Goal: Task Accomplishment & Management: Manage account settings

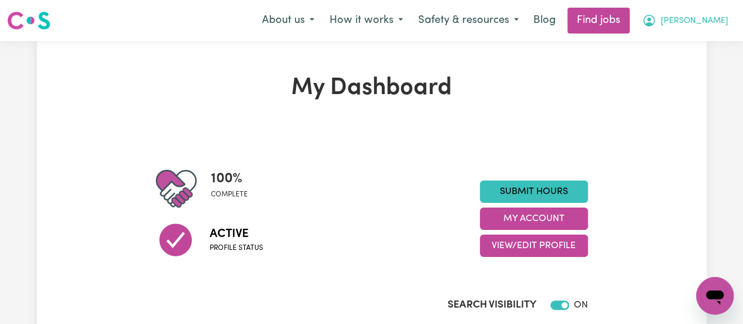
click at [717, 18] on span "[PERSON_NAME]" at bounding box center [695, 21] width 68 height 13
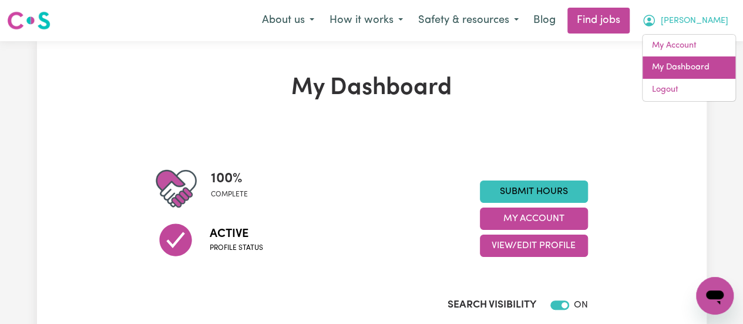
click at [688, 62] on link "My Dashboard" at bounding box center [689, 67] width 93 height 22
click at [673, 70] on link "My Dashboard" at bounding box center [689, 67] width 93 height 22
click at [712, 68] on link "My Dashboard" at bounding box center [689, 67] width 93 height 22
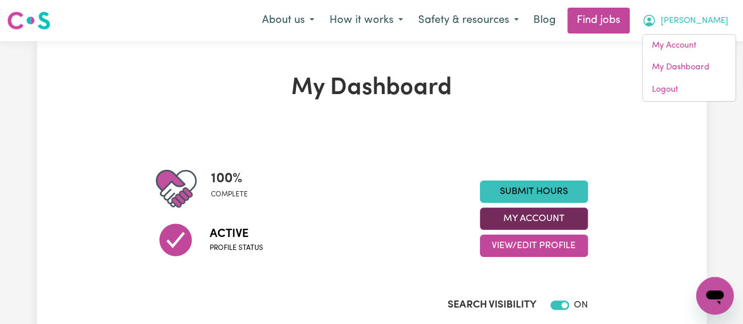
click at [547, 213] on button "My Account" at bounding box center [534, 218] width 108 height 22
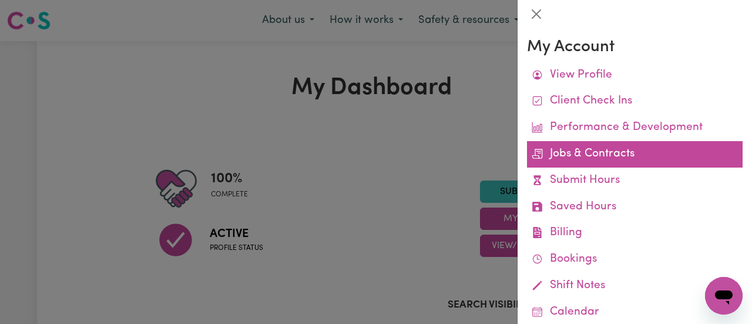
click at [626, 153] on link "Jobs & Contracts" at bounding box center [635, 154] width 216 height 26
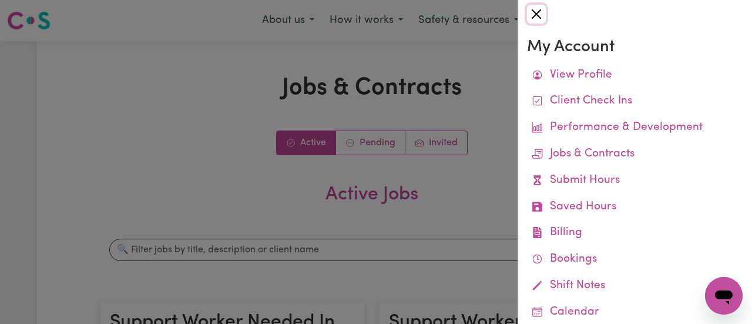
click at [540, 12] on button "Close" at bounding box center [536, 14] width 19 height 19
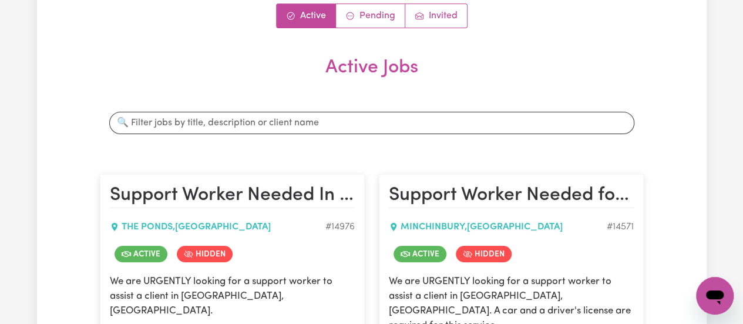
scroll to position [135, 0]
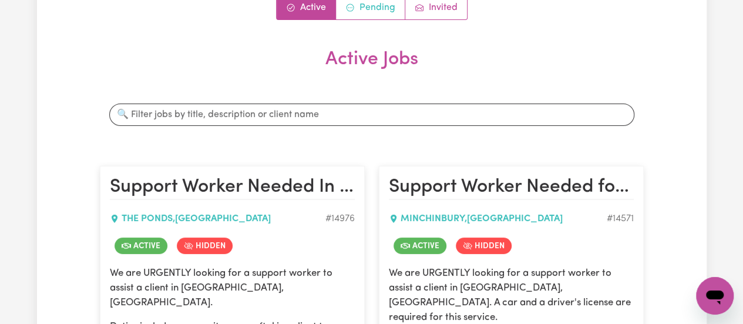
click at [367, 3] on link "Pending" at bounding box center [370, 7] width 69 height 23
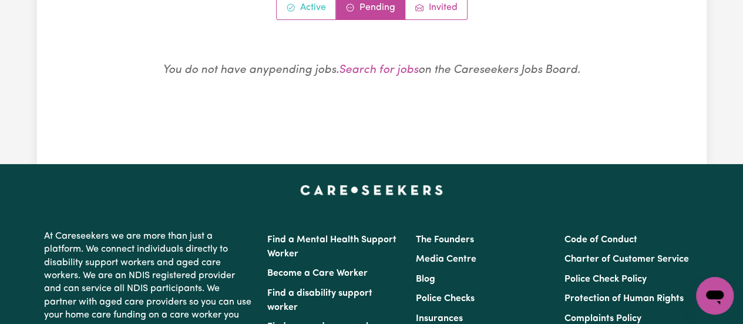
click at [315, 9] on link "Active" at bounding box center [306, 7] width 59 height 23
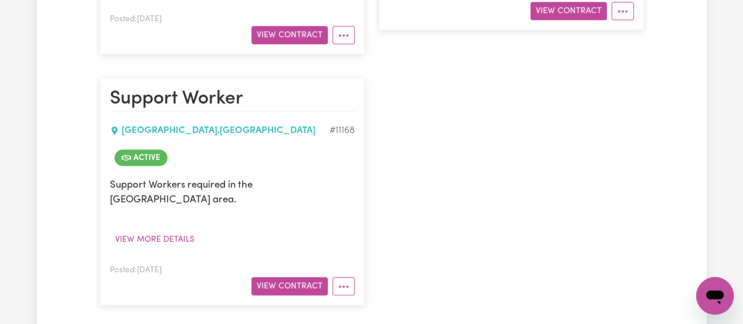
scroll to position [0, 0]
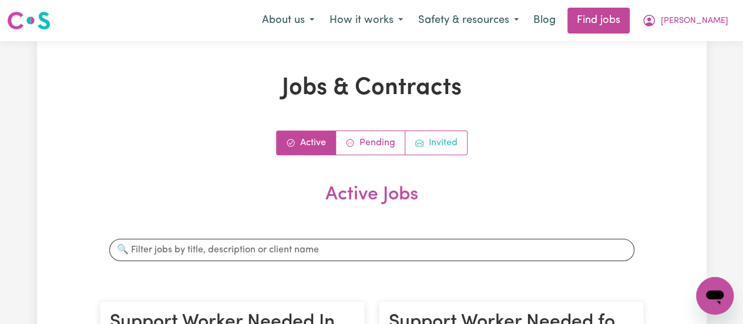
click at [445, 149] on link "Invited" at bounding box center [436, 142] width 62 height 23
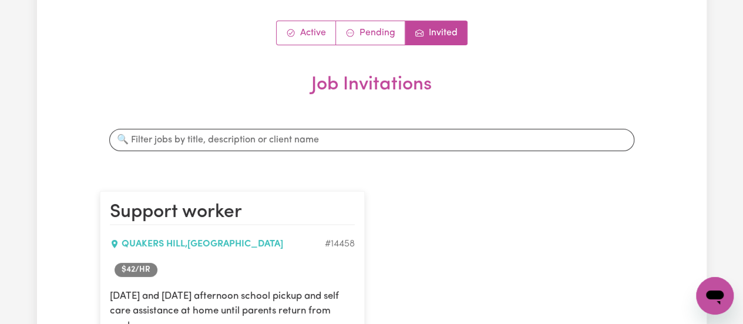
scroll to position [106, 0]
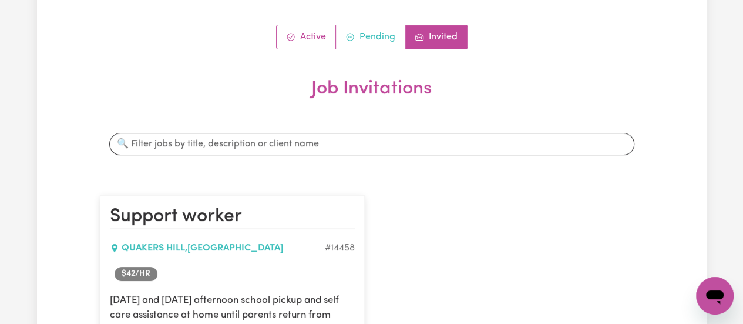
click at [384, 47] on link "Pending" at bounding box center [370, 36] width 69 height 23
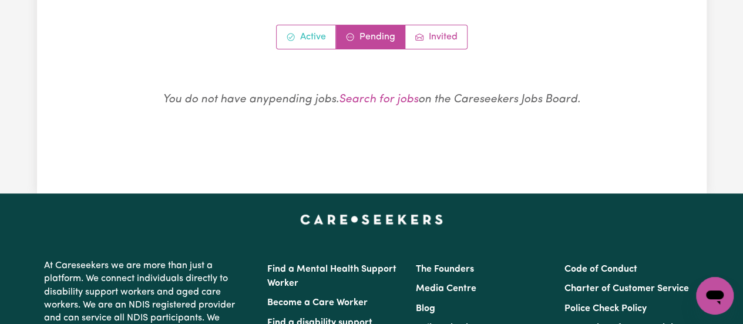
click at [313, 41] on link "Active" at bounding box center [306, 36] width 59 height 23
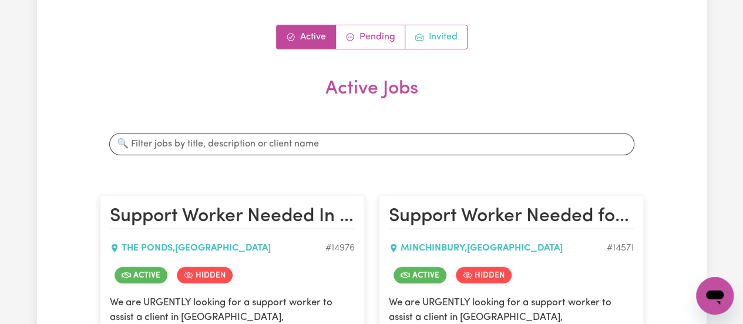
click at [450, 38] on link "Invited" at bounding box center [436, 36] width 62 height 23
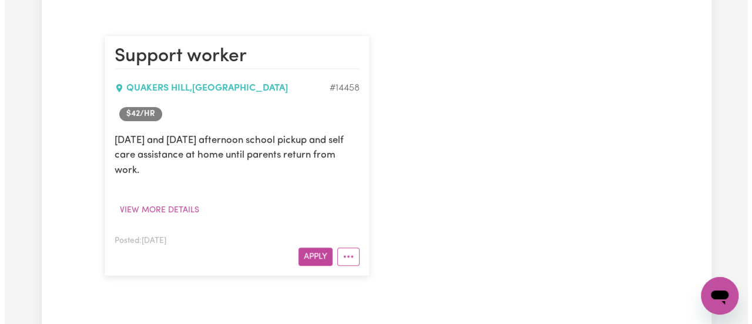
scroll to position [270, 0]
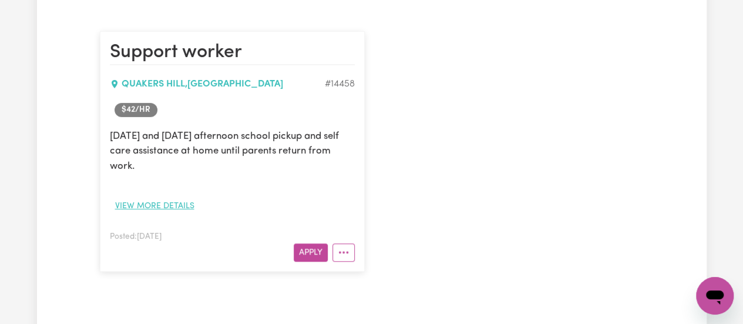
click at [148, 201] on button "View more details" at bounding box center [155, 206] width 90 height 18
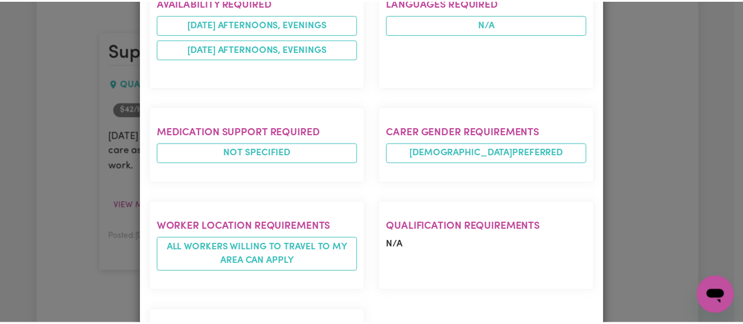
scroll to position [0, 0]
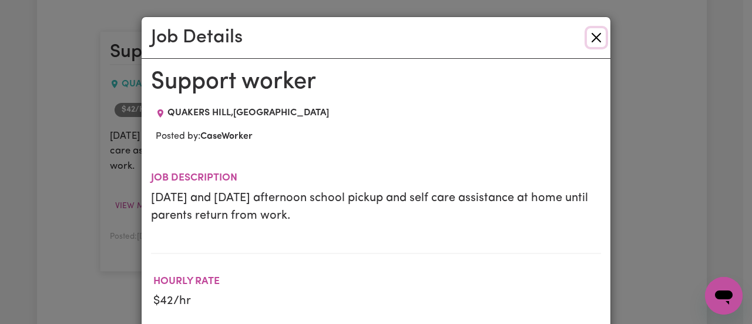
click at [597, 41] on button "Close" at bounding box center [596, 37] width 19 height 19
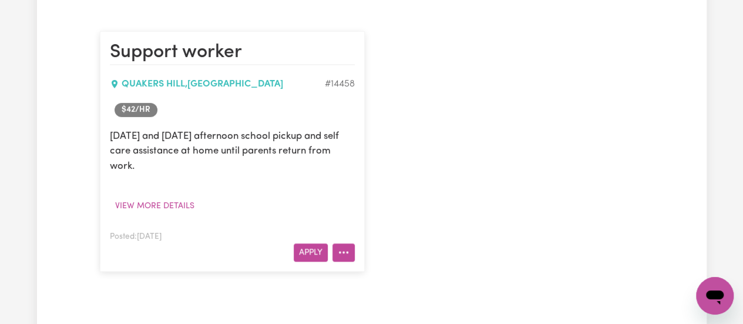
click at [340, 251] on circle "More options" at bounding box center [339, 252] width 2 height 2
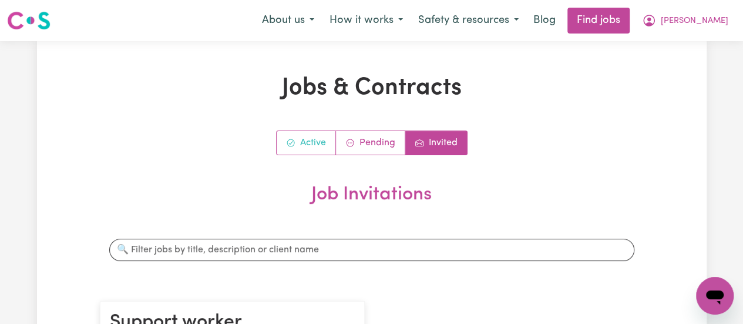
click at [308, 149] on link "Active" at bounding box center [306, 142] width 59 height 23
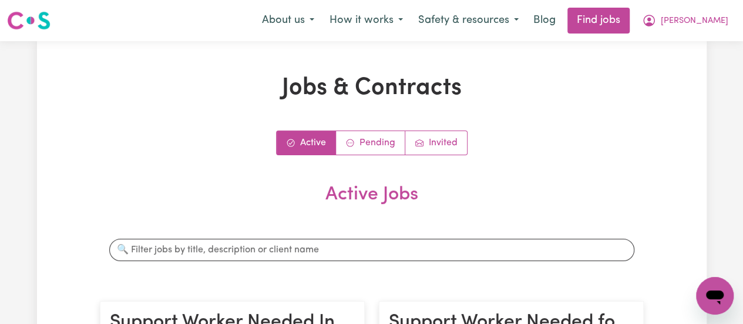
click at [710, 28] on button "[PERSON_NAME]" at bounding box center [685, 20] width 102 height 25
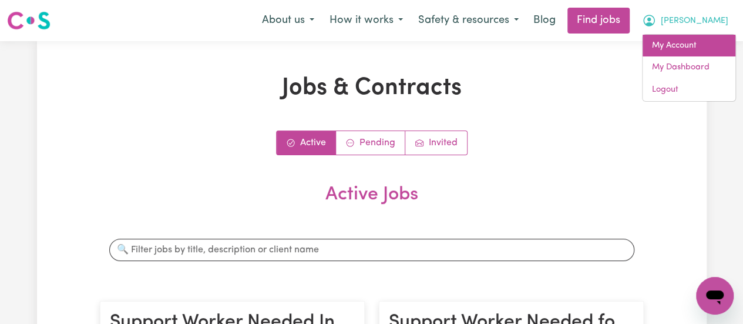
click at [684, 47] on link "My Account" at bounding box center [689, 46] width 93 height 22
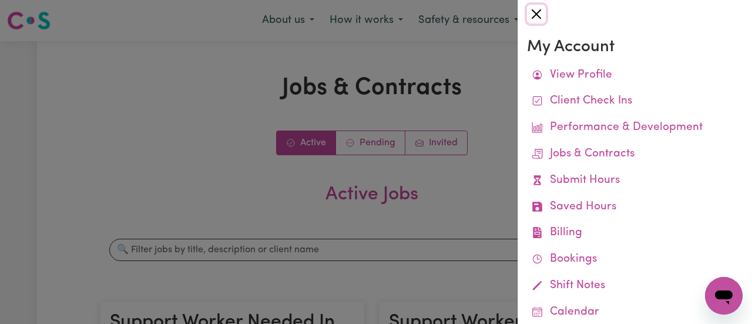
click at [539, 10] on button "Close" at bounding box center [536, 14] width 19 height 19
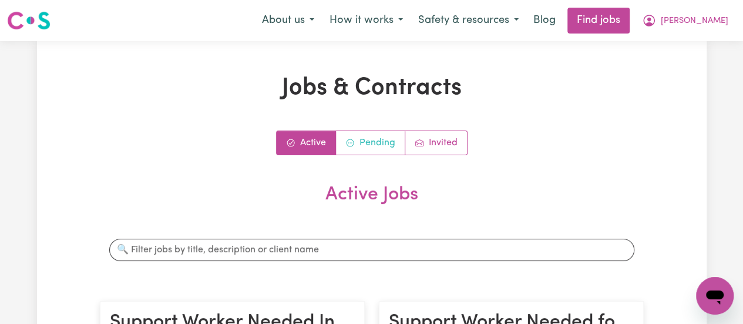
click at [380, 140] on link "Pending" at bounding box center [370, 142] width 69 height 23
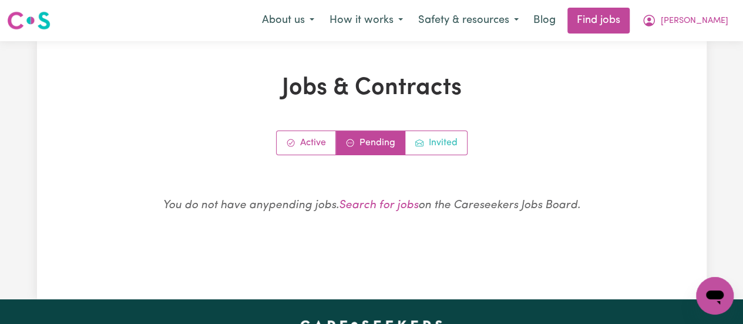
click at [431, 149] on link "Invited" at bounding box center [436, 142] width 62 height 23
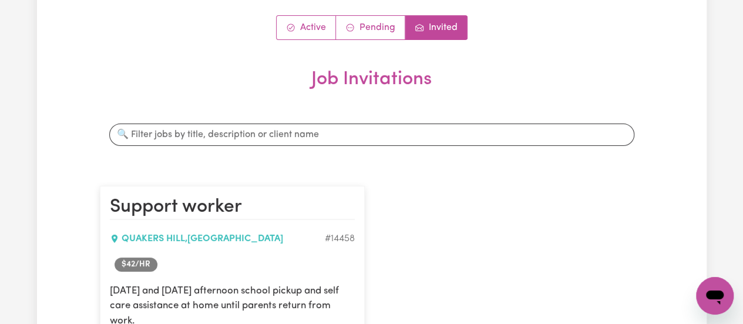
scroll to position [180, 0]
